Goal: Task Accomplishment & Management: Manage account settings

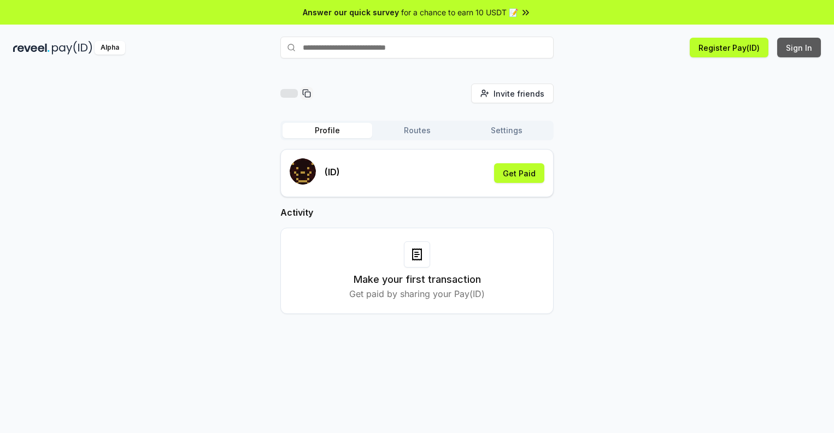
click at [799, 48] on button "Sign In" at bounding box center [799, 48] width 44 height 20
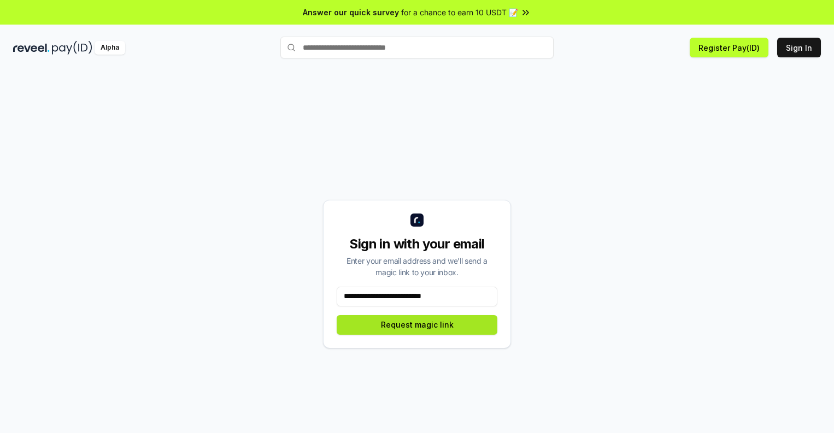
type input "**********"
click at [417, 325] on button "Request magic link" at bounding box center [417, 325] width 161 height 20
